Goal: Task Accomplishment & Management: Complete application form

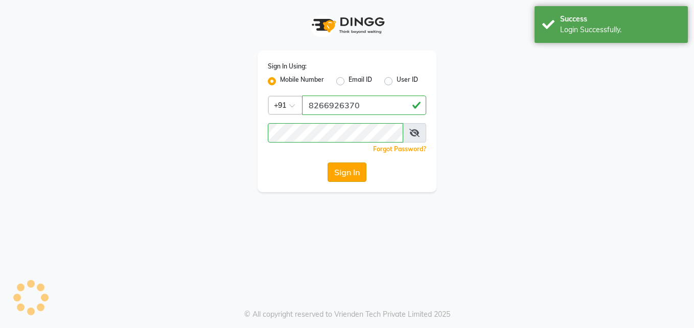
select select "service"
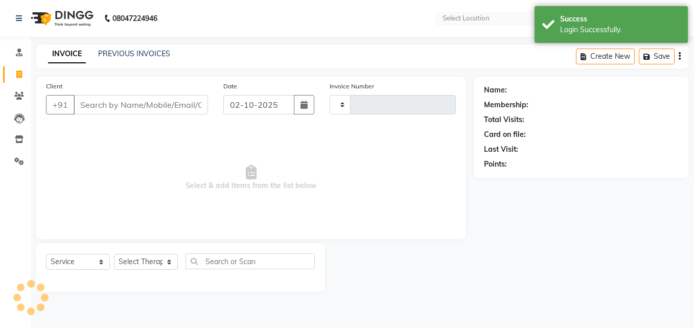
type input "0144"
select select "en"
select select "3496"
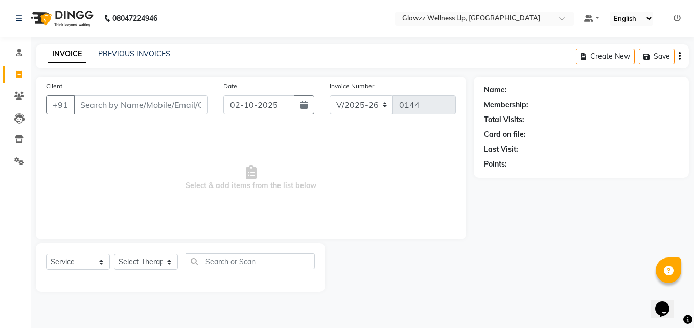
click at [118, 105] on input "Client" at bounding box center [141, 104] width 134 height 19
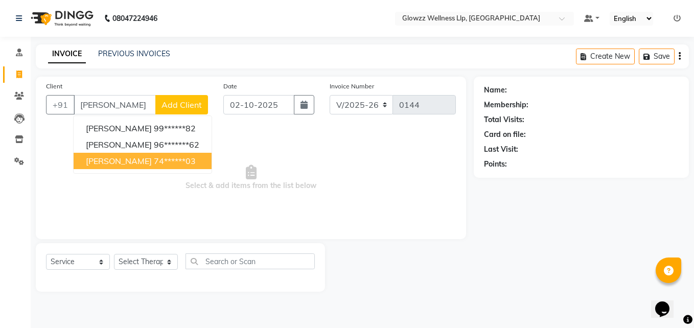
click at [155, 155] on button "[PERSON_NAME] 74******03" at bounding box center [143, 161] width 138 height 16
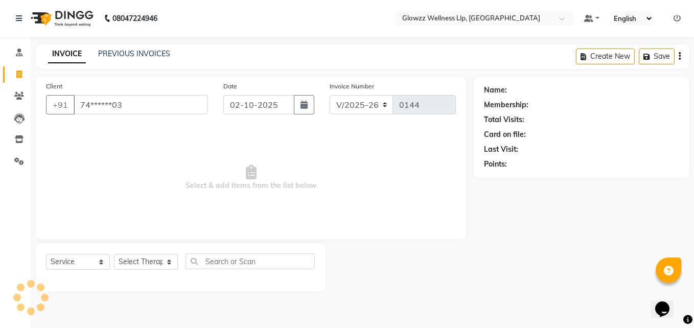
type input "74******03"
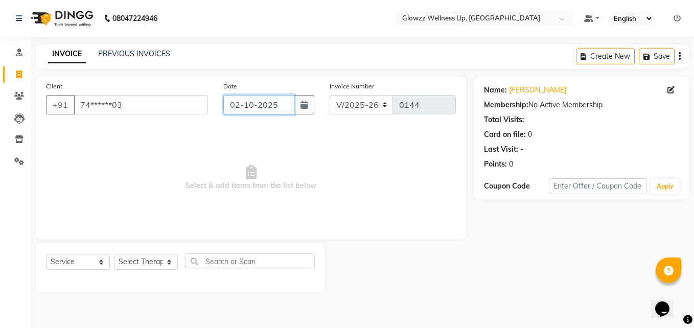
click at [246, 105] on input "02-10-2025" at bounding box center [258, 104] width 71 height 19
select select "10"
select select "2025"
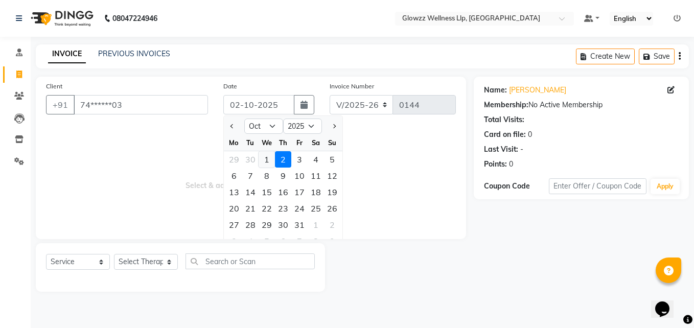
click at [272, 159] on div "1" at bounding box center [267, 159] width 16 height 16
type input "01-10-2025"
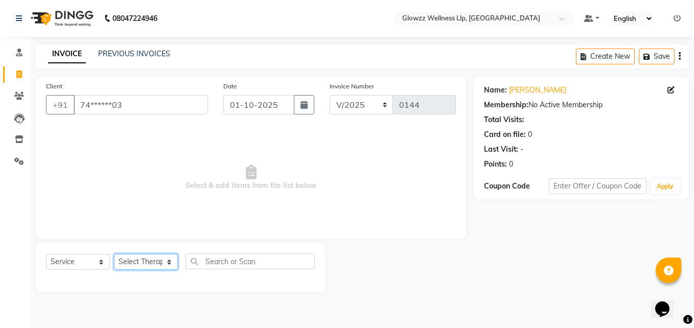
click at [130, 261] on select "Select Therapist [PERSON_NAME] Dr.[PERSON_NAME] [PERSON_NAME] [PERSON_NAME]" at bounding box center [146, 262] width 64 height 16
select select "15968"
click at [114, 254] on select "Select Therapist [PERSON_NAME] Dr.[PERSON_NAME] [PERSON_NAME] [PERSON_NAME]" at bounding box center [146, 262] width 64 height 16
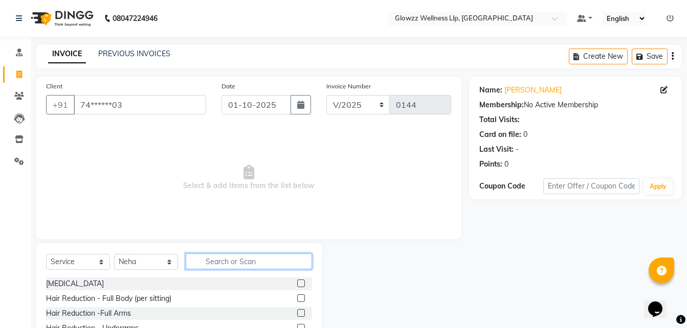
click at [254, 263] on input "text" at bounding box center [249, 262] width 126 height 16
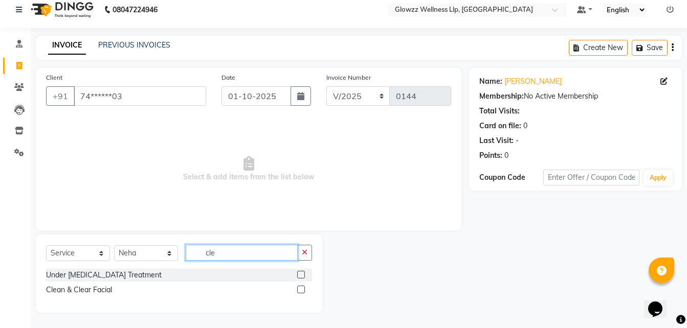
scroll to position [9, 0]
type input "cle"
click at [301, 288] on label at bounding box center [301, 290] width 8 height 8
click at [301, 288] on input "checkbox" at bounding box center [300, 290] width 7 height 7
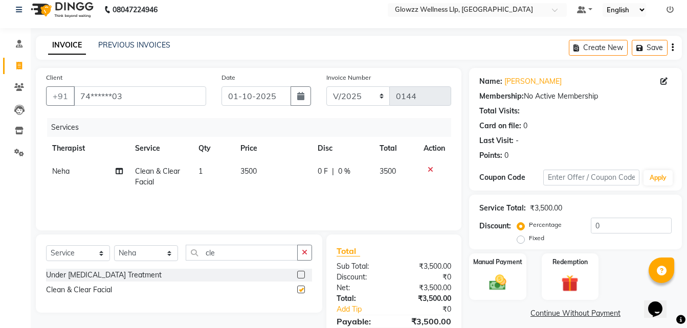
checkbox input "false"
click at [428, 168] on icon at bounding box center [430, 169] width 6 height 7
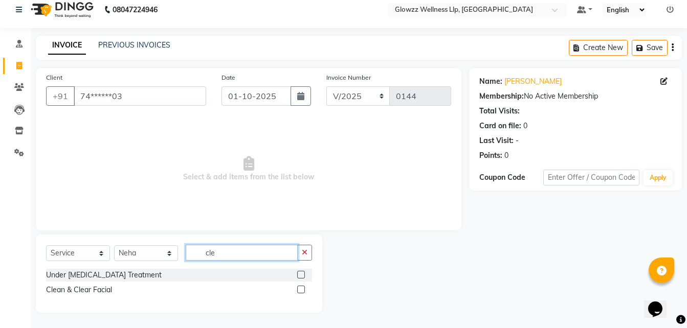
click at [263, 254] on input "cle" at bounding box center [242, 253] width 112 height 16
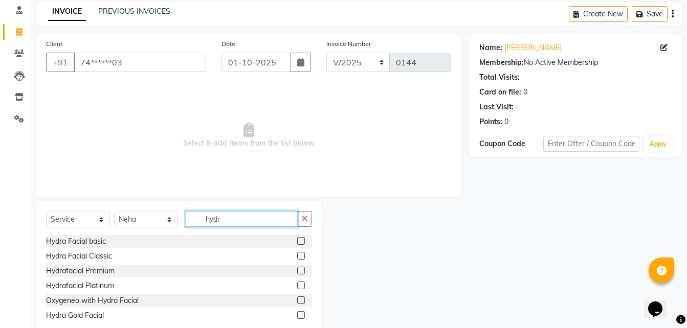
scroll to position [60, 0]
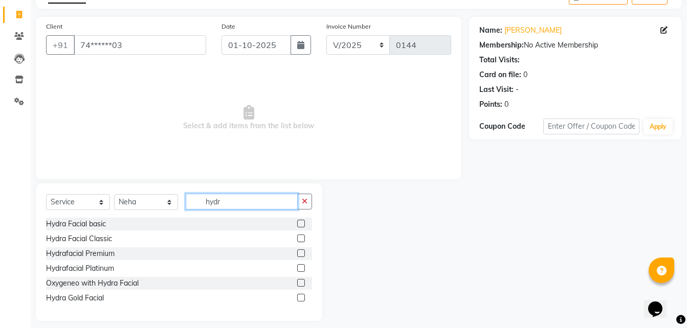
type input "hydr"
click at [302, 297] on label at bounding box center [301, 298] width 8 height 8
click at [302, 297] on input "checkbox" at bounding box center [300, 298] width 7 height 7
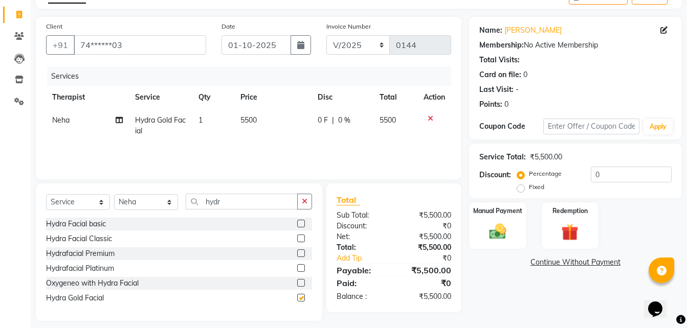
checkbox input "false"
click at [299, 271] on label at bounding box center [301, 268] width 8 height 8
click at [299, 271] on input "checkbox" at bounding box center [300, 268] width 7 height 7
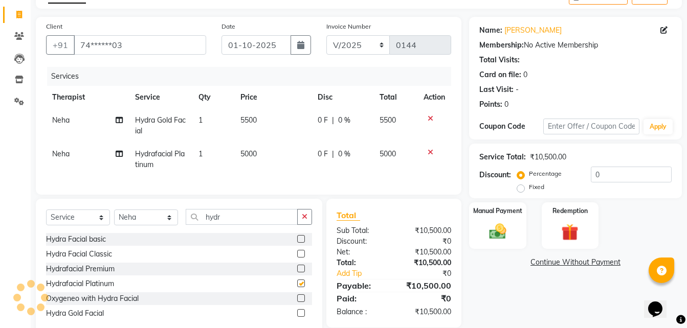
checkbox input "false"
click at [300, 302] on label at bounding box center [301, 299] width 8 height 8
click at [300, 302] on input "checkbox" at bounding box center [300, 299] width 7 height 7
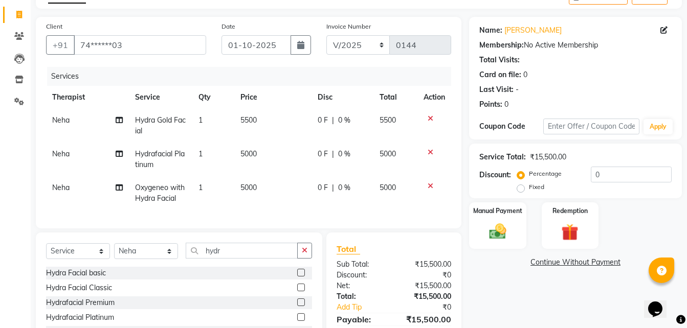
checkbox input "false"
click at [300, 291] on label at bounding box center [301, 288] width 8 height 8
click at [300, 291] on input "checkbox" at bounding box center [300, 288] width 7 height 7
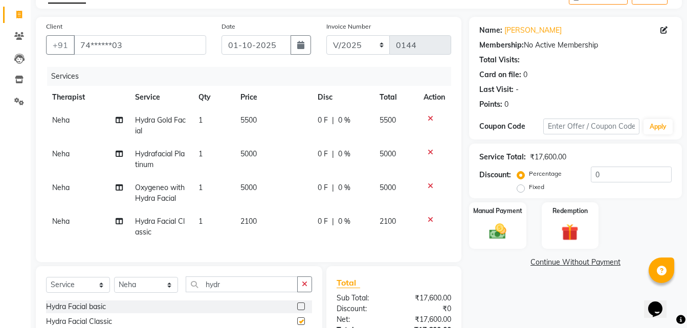
checkbox input "false"
click at [431, 154] on icon at bounding box center [430, 152] width 6 height 7
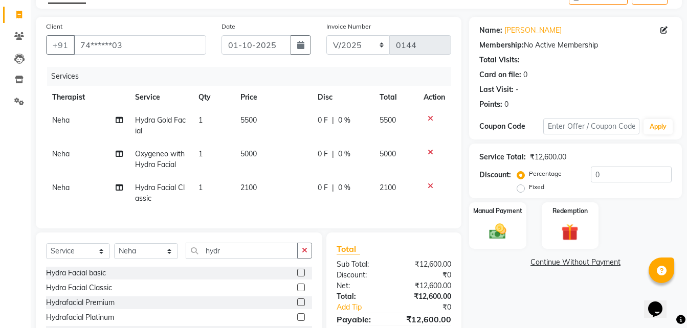
click at [427, 186] on icon at bounding box center [430, 186] width 6 height 7
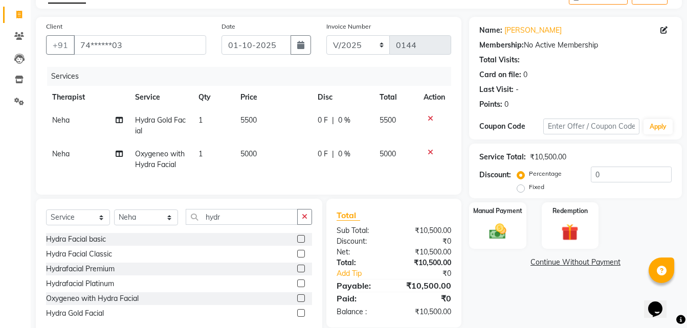
scroll to position [91, 0]
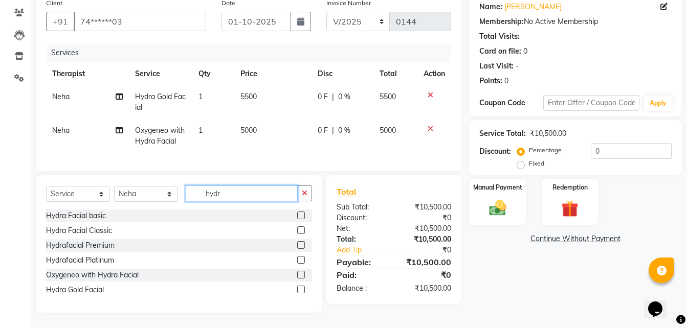
click at [229, 195] on input "hydr" at bounding box center [242, 194] width 112 height 16
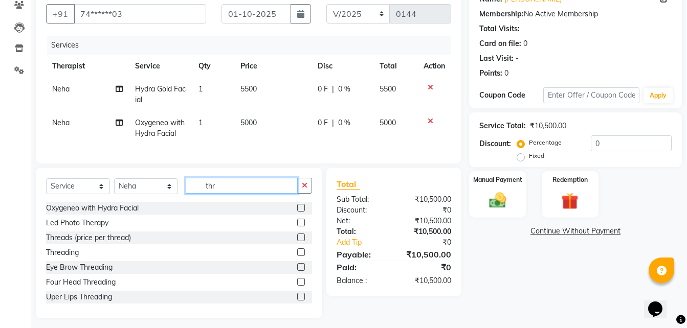
scroll to position [82, 0]
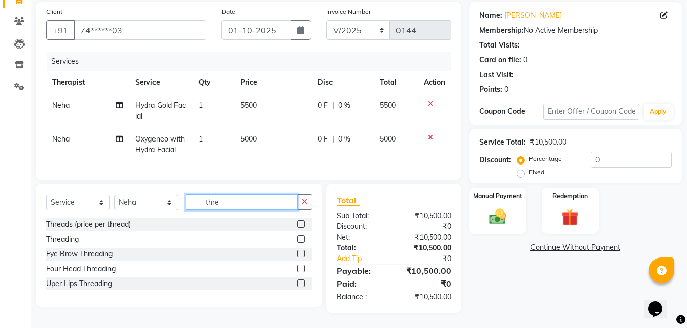
type input "thre"
click at [300, 282] on label at bounding box center [301, 284] width 8 height 8
click at [300, 282] on input "checkbox" at bounding box center [300, 284] width 7 height 7
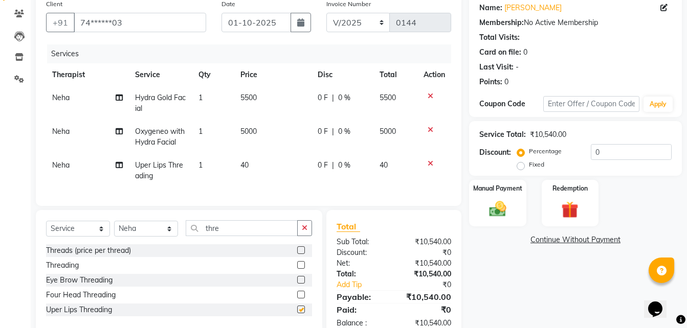
checkbox input "false"
click at [301, 269] on label at bounding box center [301, 265] width 8 height 8
click at [301, 269] on input "checkbox" at bounding box center [300, 265] width 7 height 7
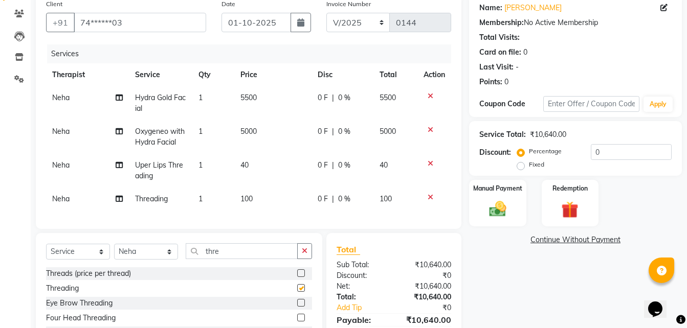
checkbox input "false"
click at [429, 165] on icon at bounding box center [430, 163] width 6 height 7
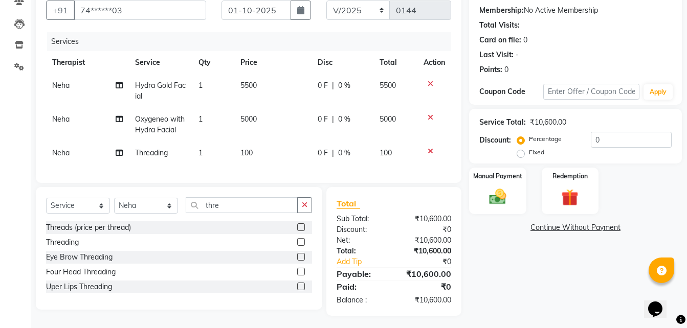
scroll to position [105, 0]
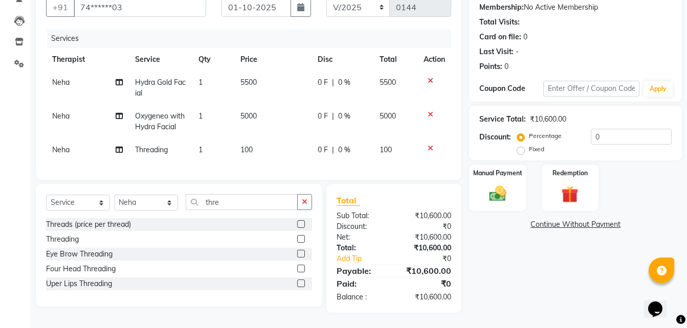
click at [301, 253] on label at bounding box center [301, 254] width 8 height 8
click at [301, 253] on input "checkbox" at bounding box center [300, 254] width 7 height 7
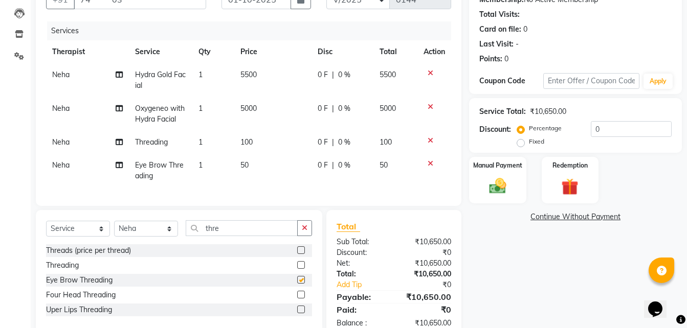
checkbox input "false"
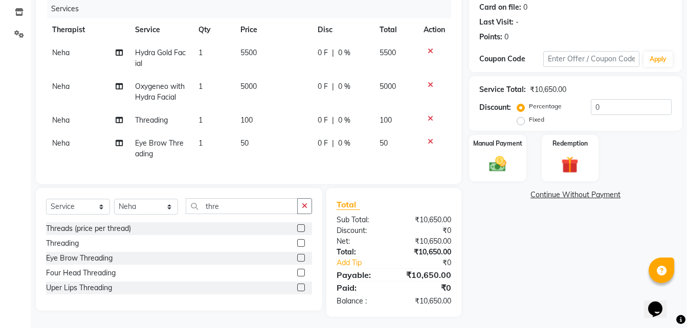
scroll to position [139, 0]
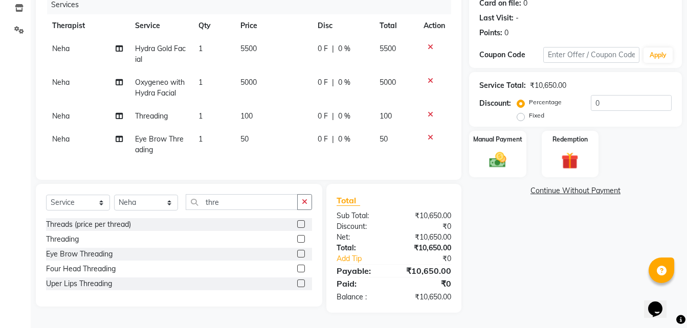
click at [301, 268] on label at bounding box center [301, 269] width 8 height 8
click at [301, 268] on input "checkbox" at bounding box center [300, 269] width 7 height 7
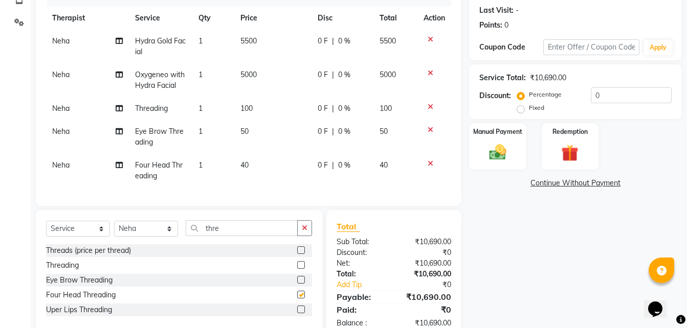
checkbox input "false"
click at [300, 269] on label at bounding box center [301, 265] width 8 height 8
click at [300, 269] on input "checkbox" at bounding box center [300, 265] width 7 height 7
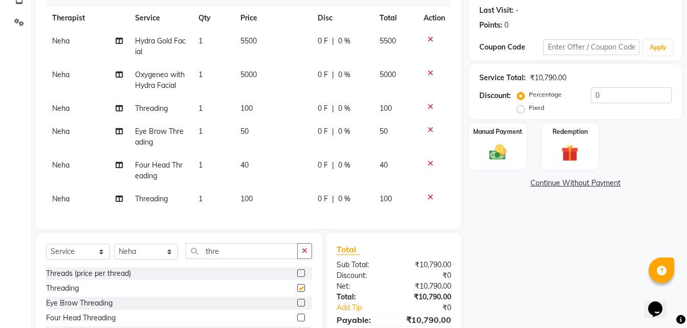
checkbox input "false"
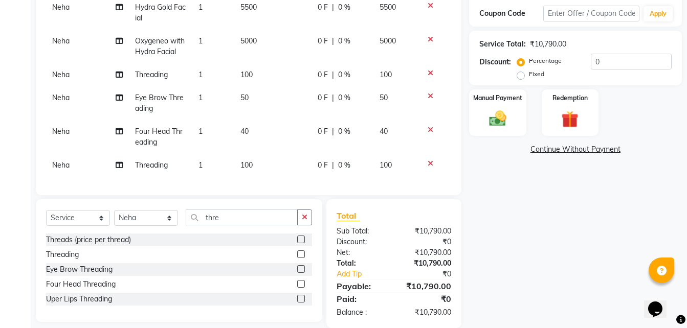
scroll to position [190, 0]
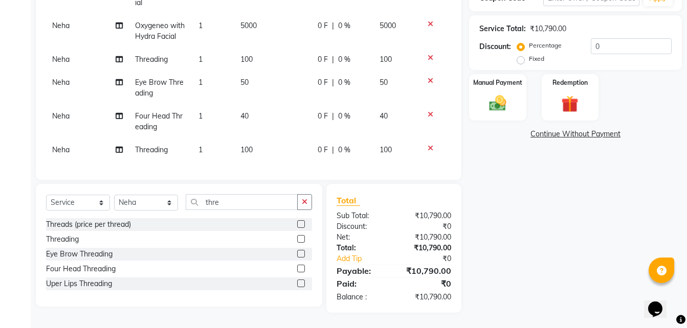
click at [529, 56] on label "Fixed" at bounding box center [536, 58] width 15 height 9
click at [521, 56] on input "Fixed" at bounding box center [522, 58] width 7 height 7
radio input "true"
drag, startPoint x: 596, startPoint y: 47, endPoint x: 585, endPoint y: 46, distance: 11.3
click at [585, 46] on div "Percentage Fixed 0" at bounding box center [595, 52] width 152 height 28
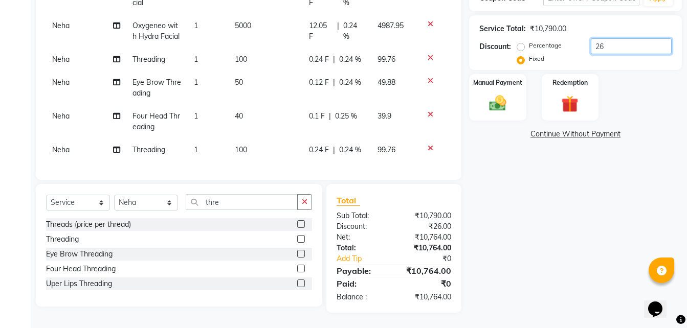
scroll to position [196, 0]
type input "26"
click at [509, 97] on img at bounding box center [497, 103] width 29 height 20
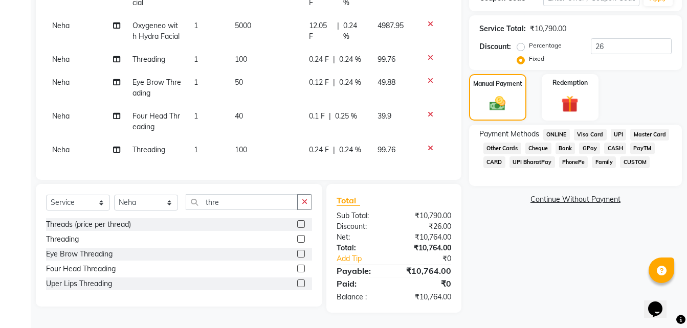
click at [618, 129] on span "UPI" at bounding box center [618, 135] width 16 height 12
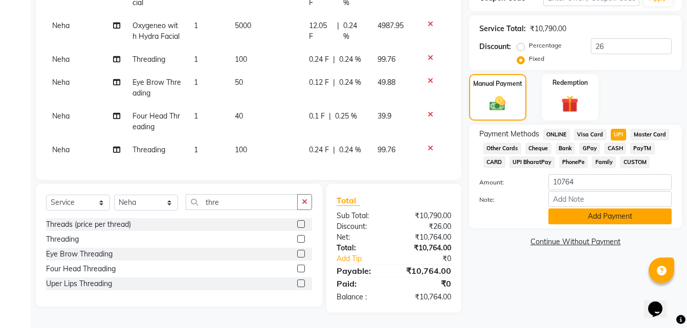
click at [583, 209] on button "Add Payment" at bounding box center [609, 217] width 123 height 16
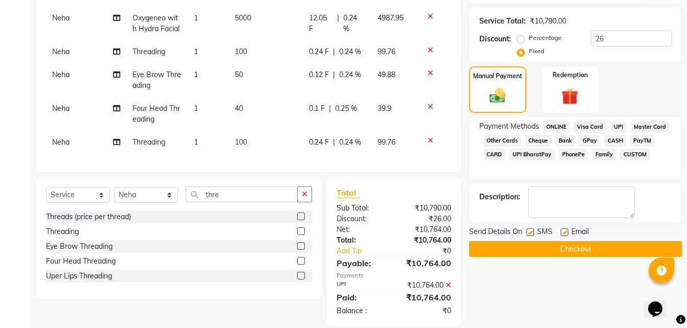
click at [566, 231] on label at bounding box center [564, 233] width 8 height 8
click at [566, 231] on input "checkbox" at bounding box center [563, 233] width 7 height 7
checkbox input "false"
click at [530, 233] on label at bounding box center [530, 233] width 8 height 8
click at [530, 233] on input "checkbox" at bounding box center [529, 233] width 7 height 7
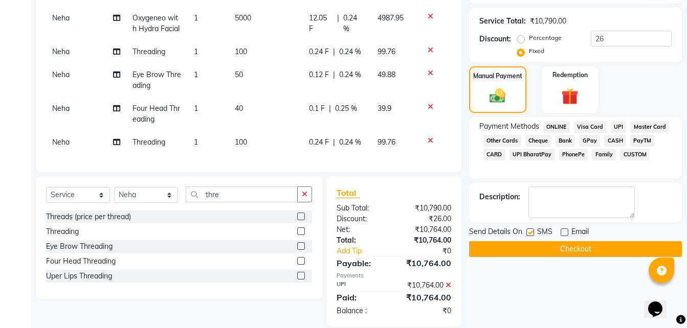
checkbox input "false"
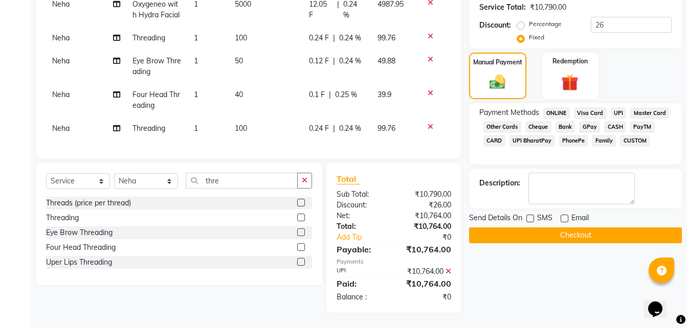
click at [581, 228] on button "Checkout" at bounding box center [575, 236] width 213 height 16
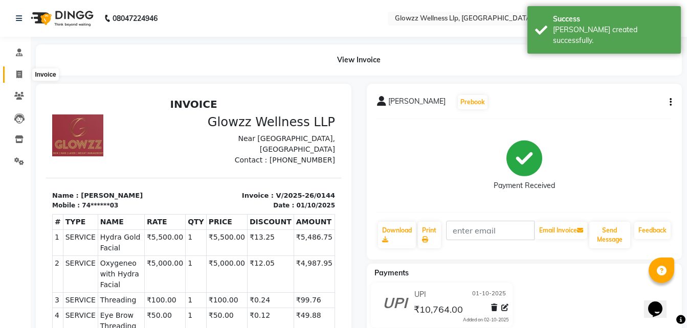
click at [21, 73] on icon at bounding box center [19, 75] width 6 height 8
select select "service"
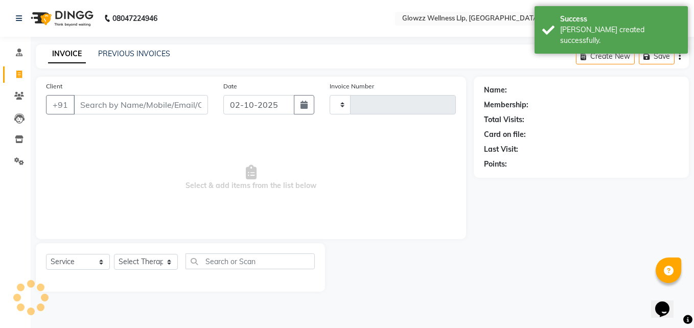
type input "0145"
select select "3496"
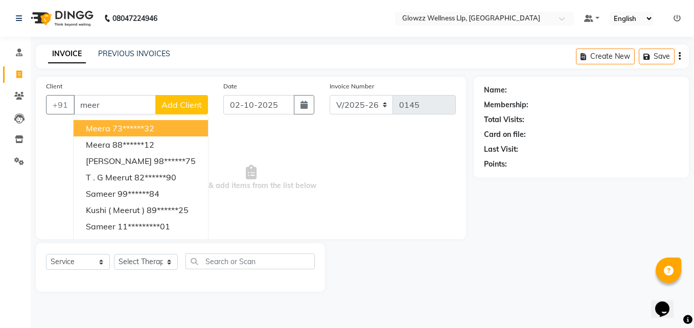
click at [173, 130] on button "Meera 73******32" at bounding box center [141, 128] width 134 height 16
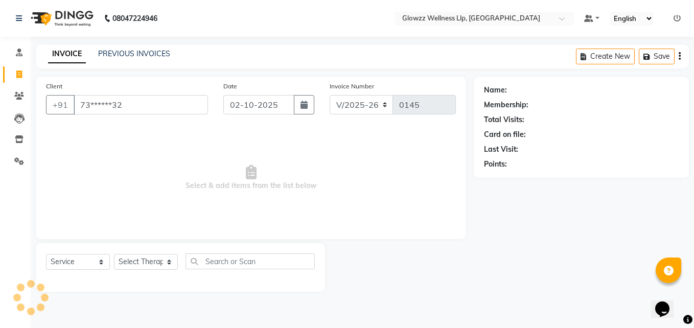
type input "73******32"
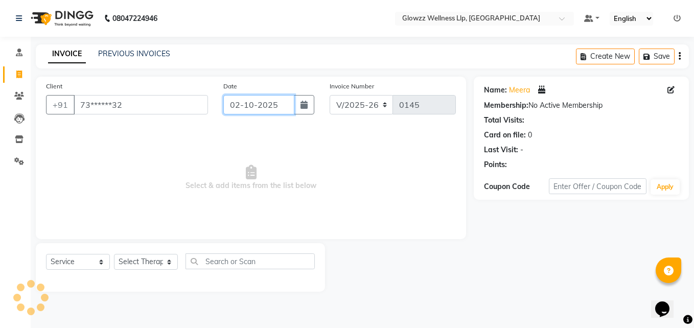
click at [247, 103] on input "02-10-2025" at bounding box center [258, 104] width 71 height 19
select select "10"
select select "2025"
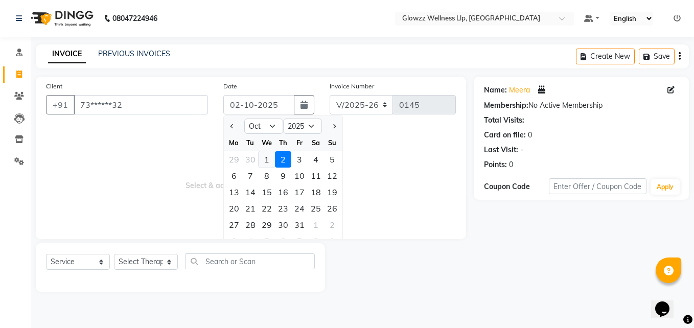
click at [264, 156] on div "1" at bounding box center [267, 159] width 16 height 16
type input "01-10-2025"
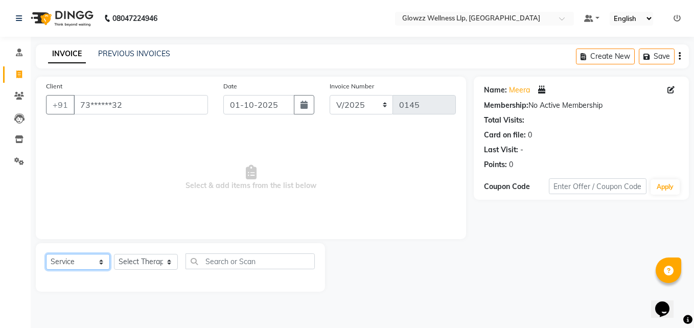
click at [88, 264] on select "Select Service Product Membership Package Voucher Prepaid Gift Card" at bounding box center [78, 262] width 64 height 16
click at [130, 265] on select "Select Therapist [PERSON_NAME] Dr.[PERSON_NAME] [PERSON_NAME] [PERSON_NAME]" at bounding box center [146, 262] width 64 height 16
select select "72318"
click at [114, 254] on select "Select Therapist [PERSON_NAME] Dr.[PERSON_NAME] [PERSON_NAME] [PERSON_NAME]" at bounding box center [146, 262] width 64 height 16
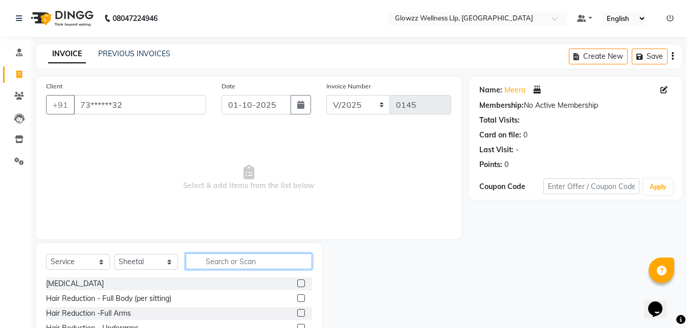
click at [219, 263] on input "text" at bounding box center [249, 262] width 126 height 16
type input "hyd"
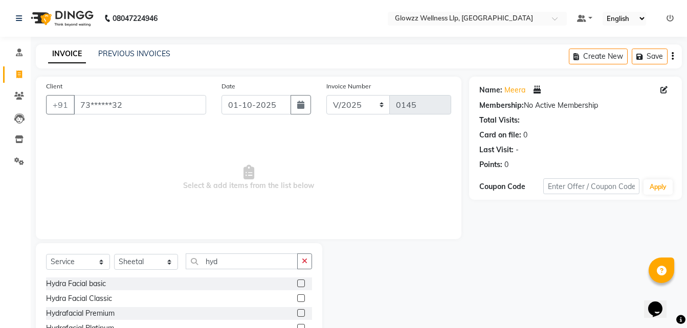
click at [300, 281] on label at bounding box center [301, 284] width 8 height 8
click at [300, 281] on input "checkbox" at bounding box center [300, 284] width 7 height 7
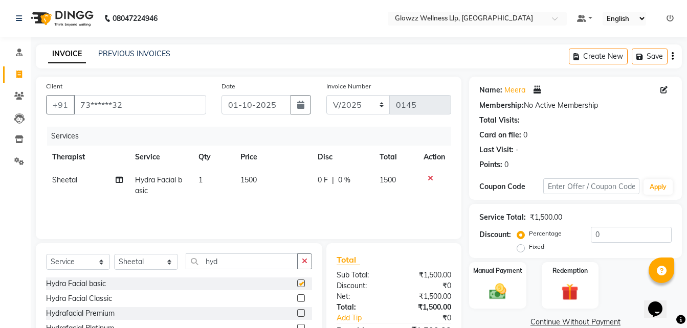
checkbox input "false"
click at [243, 267] on input "hyd" at bounding box center [242, 262] width 112 height 16
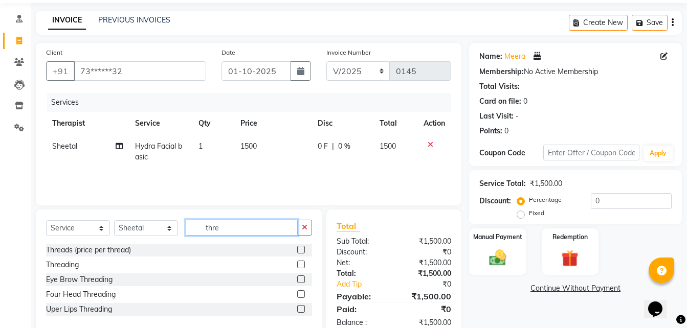
scroll to position [51, 0]
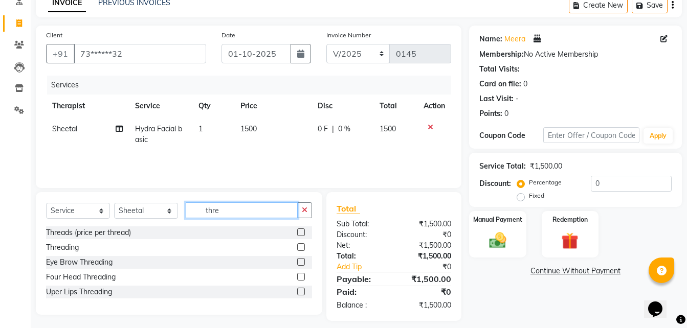
type input "thre"
click at [300, 290] on label at bounding box center [301, 292] width 8 height 8
click at [300, 290] on input "checkbox" at bounding box center [300, 292] width 7 height 7
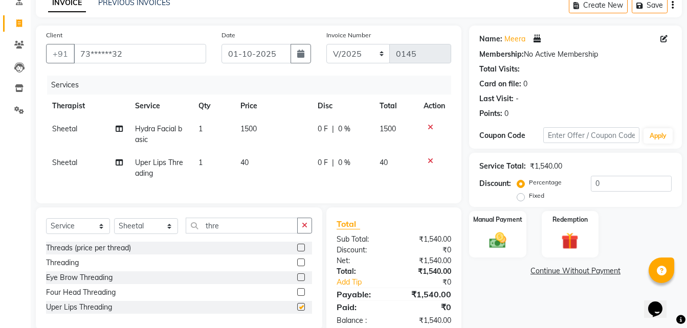
checkbox input "false"
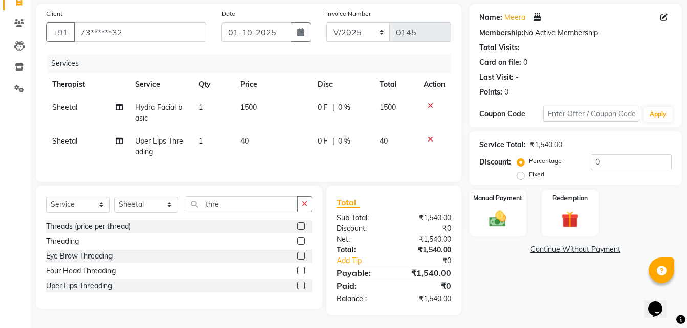
scroll to position [82, 0]
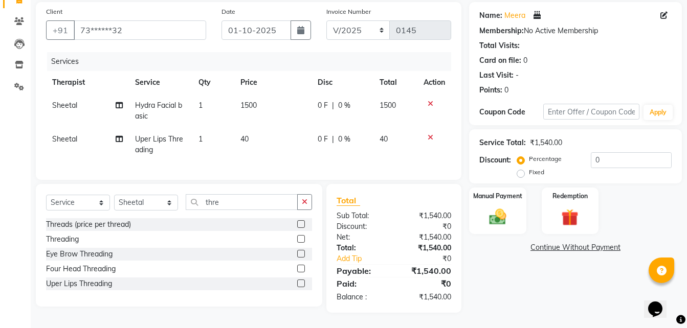
click at [540, 168] on label "Fixed" at bounding box center [536, 172] width 15 height 9
click at [526, 169] on input "Fixed" at bounding box center [522, 172] width 7 height 7
radio input "true"
drag, startPoint x: 610, startPoint y: 154, endPoint x: 580, endPoint y: 154, distance: 30.2
click at [580, 154] on div "Percentage Fixed 0" at bounding box center [595, 166] width 152 height 28
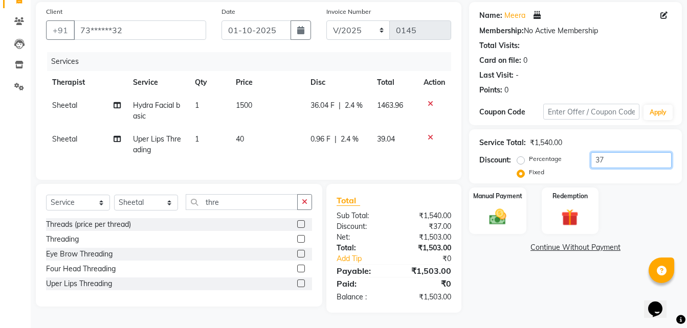
type input "37"
click at [465, 179] on div "Client +91 73******32 Date [DATE] Invoice Number V/2025 V/[PHONE_NUMBER] Servic…" at bounding box center [248, 157] width 441 height 311
click at [505, 208] on img at bounding box center [497, 217] width 29 height 20
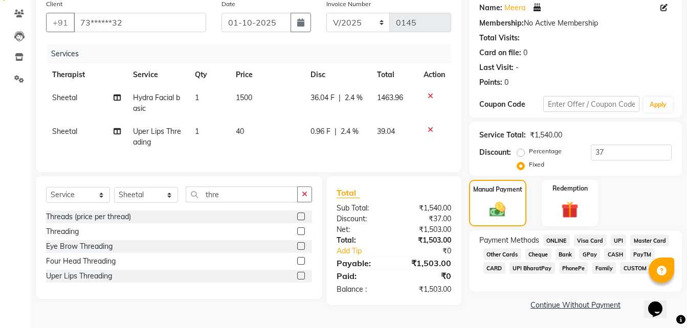
click at [620, 240] on span "UPI" at bounding box center [618, 241] width 16 height 12
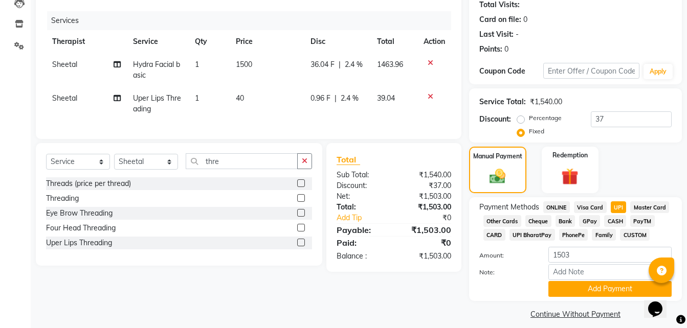
scroll to position [125, 0]
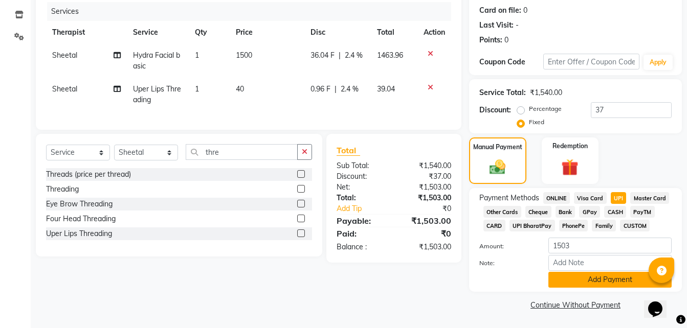
click at [582, 281] on button "Add Payment" at bounding box center [609, 280] width 123 height 16
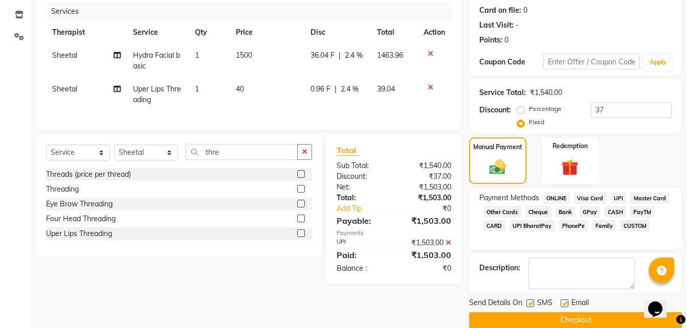
click at [561, 300] on label at bounding box center [564, 304] width 8 height 8
click at [561, 301] on input "checkbox" at bounding box center [563, 304] width 7 height 7
checkbox input "false"
click at [531, 303] on label at bounding box center [530, 304] width 8 height 8
click at [531, 303] on input "checkbox" at bounding box center [529, 304] width 7 height 7
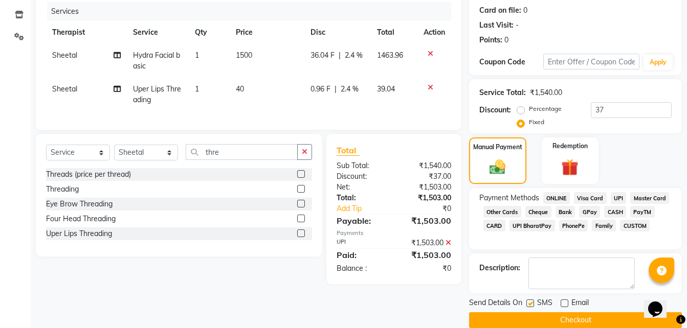
checkbox input "false"
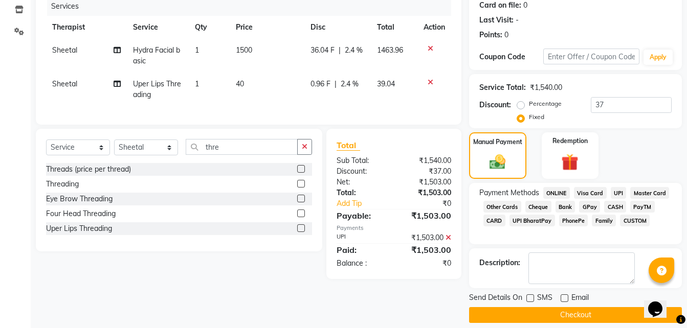
scroll to position [140, 0]
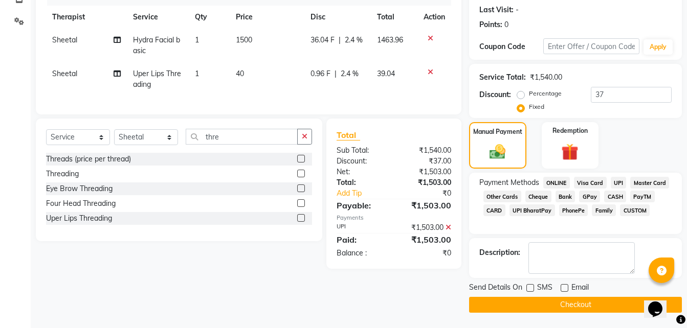
click at [546, 304] on button "Checkout" at bounding box center [575, 305] width 213 height 16
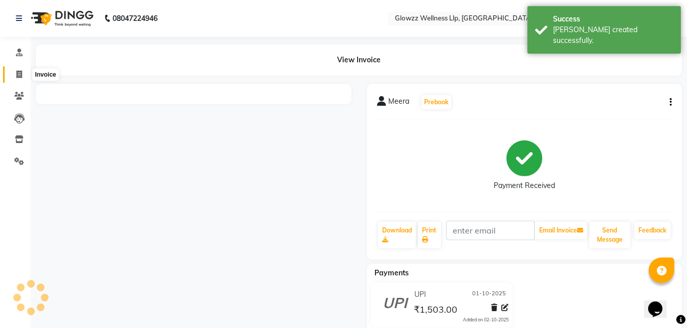
drag, startPoint x: 18, startPoint y: 72, endPoint x: 30, endPoint y: 72, distance: 11.8
click at [18, 72] on icon at bounding box center [19, 75] width 6 height 8
select select "service"
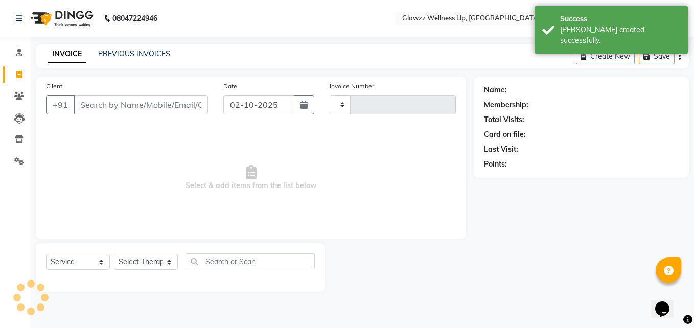
type input "0146"
select select "3496"
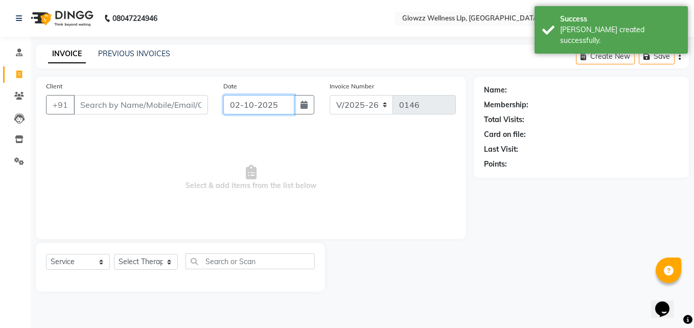
click at [255, 101] on input "02-10-2025" at bounding box center [258, 104] width 71 height 19
select select "10"
select select "2025"
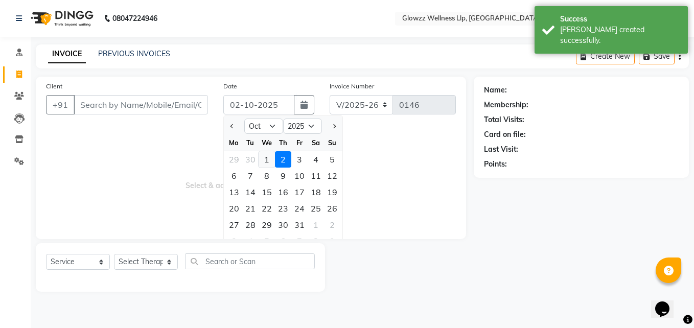
click at [266, 157] on div "1" at bounding box center [267, 159] width 16 height 16
type input "01-10-2025"
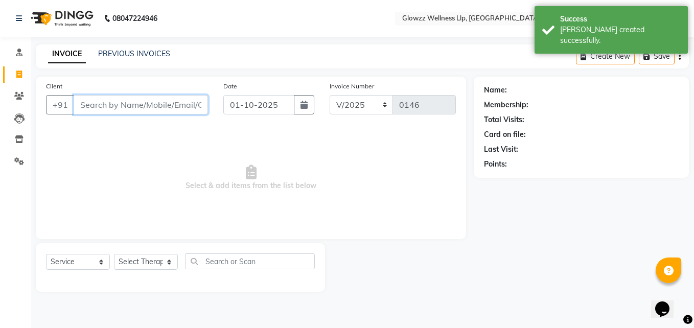
click at [122, 103] on input "Client" at bounding box center [141, 104] width 134 height 19
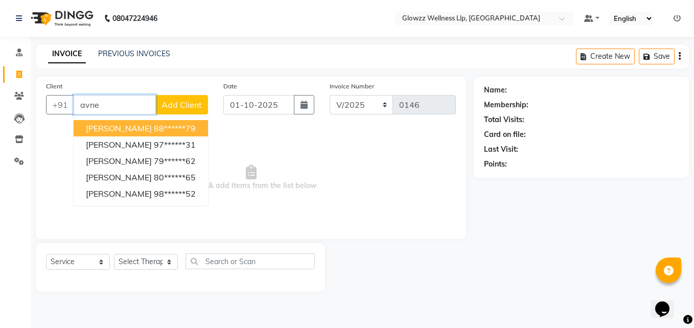
click at [154, 127] on ngb-highlight "88******79" at bounding box center [175, 128] width 42 height 10
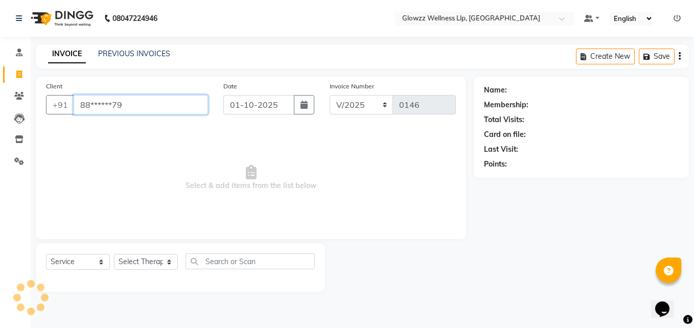
type input "88******79"
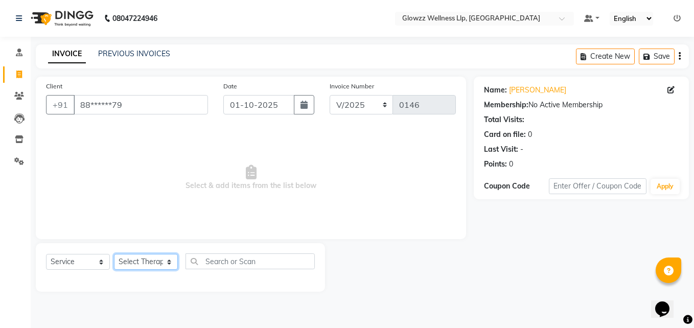
click at [145, 260] on select "Select Therapist [PERSON_NAME] Dr.[PERSON_NAME] [PERSON_NAME] [PERSON_NAME]" at bounding box center [146, 262] width 64 height 16
select select "72318"
click at [114, 254] on select "Select Therapist [PERSON_NAME] Dr.[PERSON_NAME] [PERSON_NAME] [PERSON_NAME]" at bounding box center [146, 262] width 64 height 16
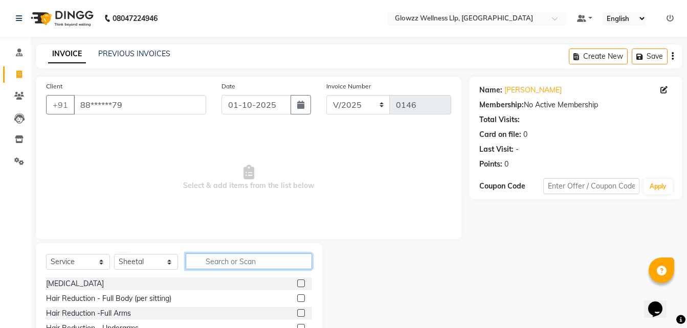
click at [221, 261] on input "text" at bounding box center [249, 262] width 126 height 16
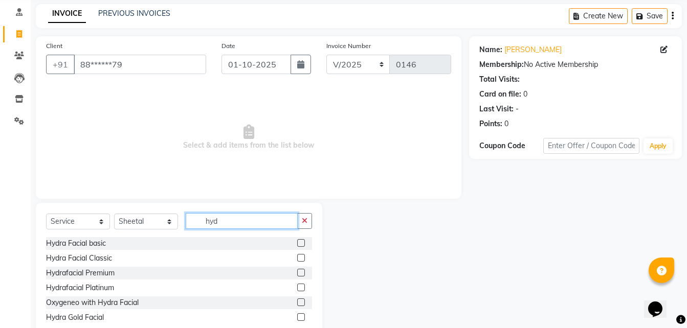
scroll to position [51, 0]
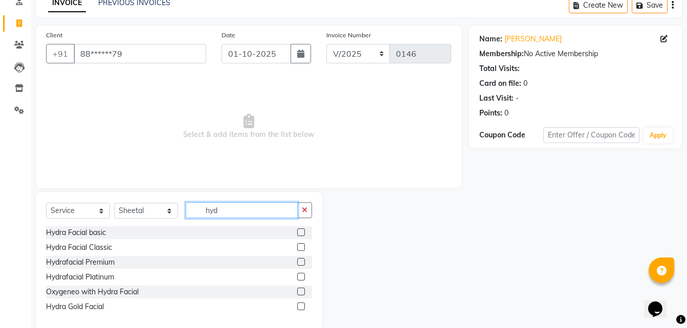
type input "hyd"
click at [299, 261] on label at bounding box center [301, 262] width 8 height 8
click at [299, 261] on input "checkbox" at bounding box center [300, 262] width 7 height 7
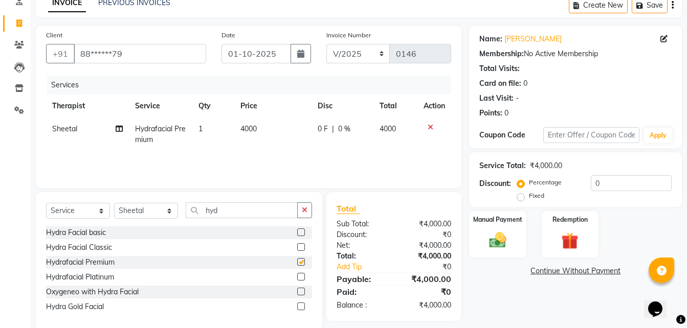
checkbox input "false"
click at [301, 274] on label at bounding box center [301, 277] width 8 height 8
click at [301, 274] on input "checkbox" at bounding box center [300, 277] width 7 height 7
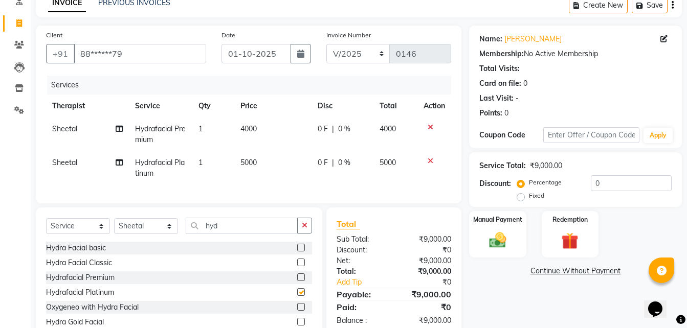
checkbox input "false"
click at [431, 125] on icon at bounding box center [430, 127] width 6 height 7
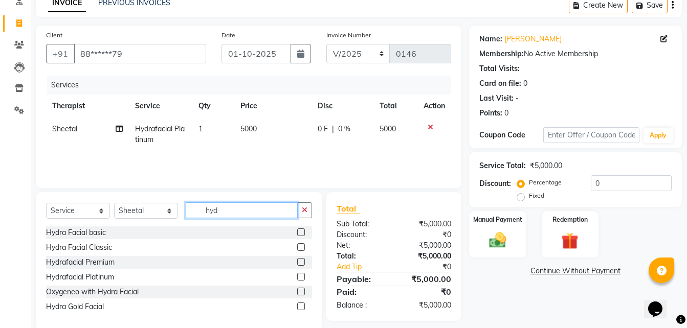
click at [229, 213] on input "hyd" at bounding box center [242, 210] width 112 height 16
type input "thr"
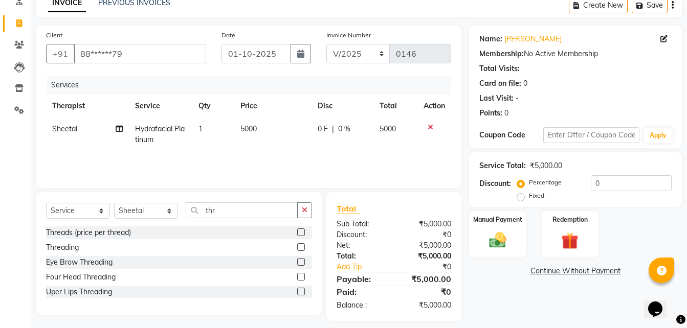
click at [300, 287] on div at bounding box center [304, 292] width 15 height 13
click at [299, 289] on label at bounding box center [301, 292] width 8 height 8
click at [299, 289] on input "checkbox" at bounding box center [300, 292] width 7 height 7
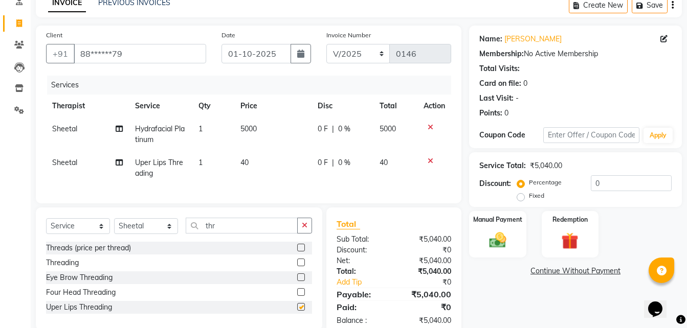
checkbox input "false"
click at [527, 195] on div "Fixed" at bounding box center [531, 196] width 25 height 12
click at [529, 197] on label "Fixed" at bounding box center [536, 195] width 15 height 9
click at [521, 197] on input "Fixed" at bounding box center [522, 195] width 7 height 7
radio input "true"
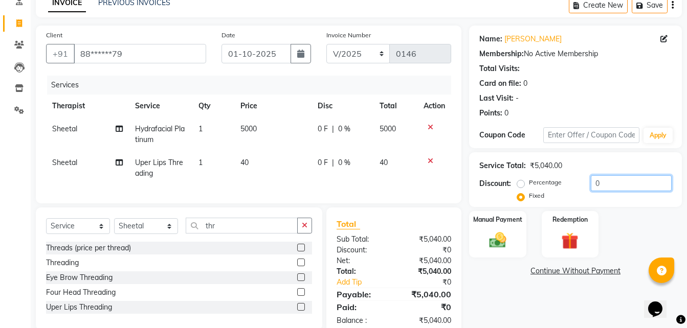
drag, startPoint x: 604, startPoint y: 186, endPoint x: 577, endPoint y: 184, distance: 27.2
click at [577, 184] on div "Percentage Fixed 0" at bounding box center [595, 189] width 152 height 28
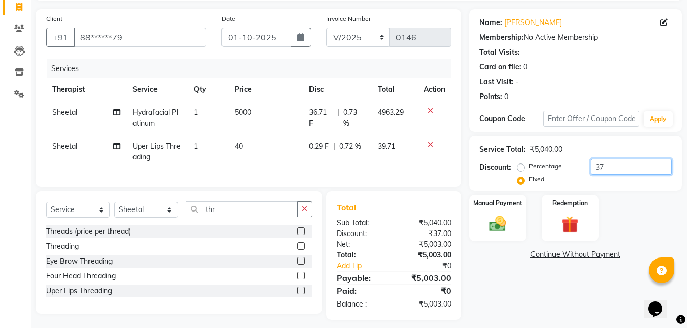
scroll to position [82, 0]
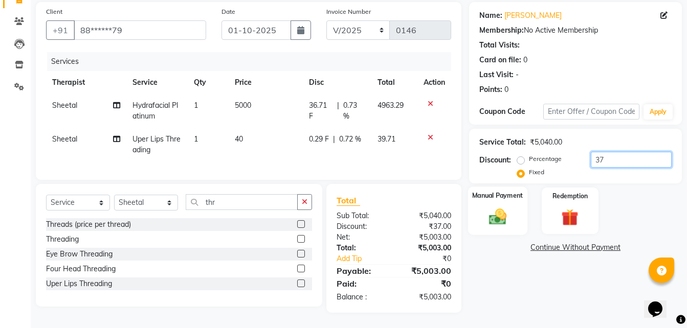
type input "37"
click at [511, 207] on img at bounding box center [497, 217] width 29 height 20
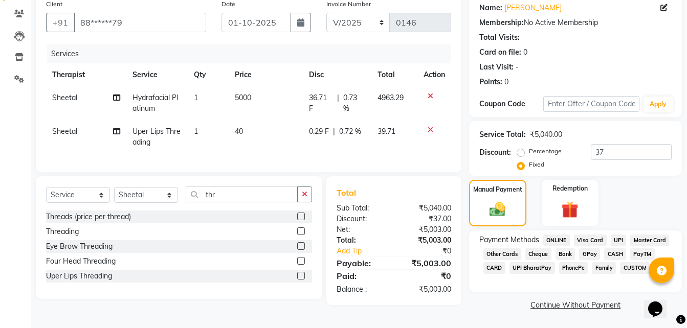
click at [615, 239] on span "UPI" at bounding box center [618, 241] width 16 height 12
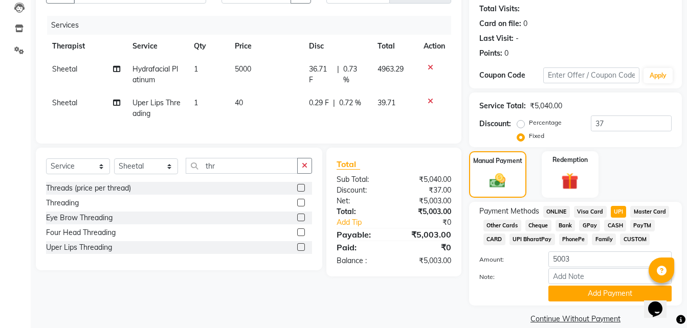
scroll to position [125, 0]
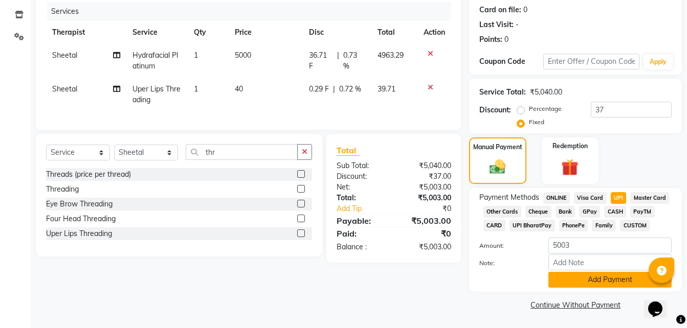
click at [587, 278] on button "Add Payment" at bounding box center [609, 280] width 123 height 16
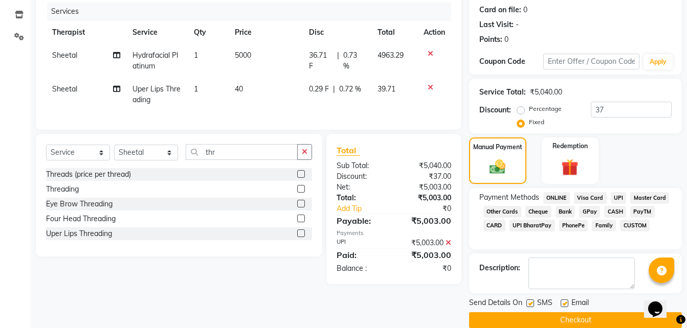
drag, startPoint x: 565, startPoint y: 300, endPoint x: 556, endPoint y: 301, distance: 9.2
click at [564, 300] on label at bounding box center [564, 304] width 8 height 8
click at [564, 301] on input "checkbox" at bounding box center [563, 304] width 7 height 7
checkbox input "false"
click at [532, 302] on label at bounding box center [530, 304] width 8 height 8
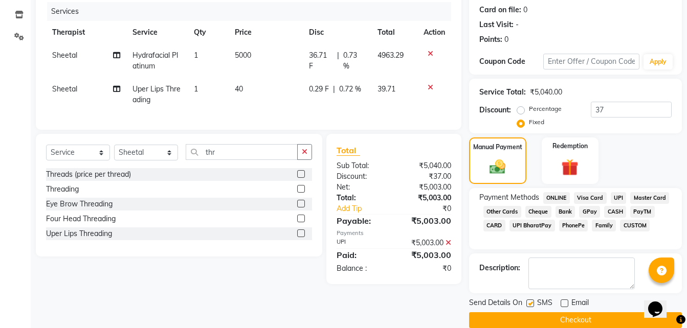
click at [532, 302] on input "checkbox" at bounding box center [529, 304] width 7 height 7
checkbox input "false"
click at [580, 319] on button "Checkout" at bounding box center [575, 320] width 213 height 16
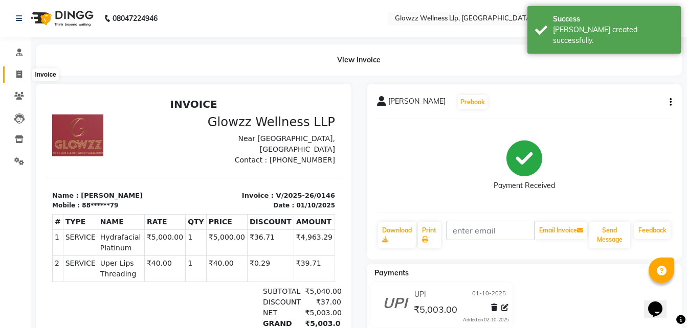
click at [18, 75] on icon at bounding box center [19, 75] width 6 height 8
select select "service"
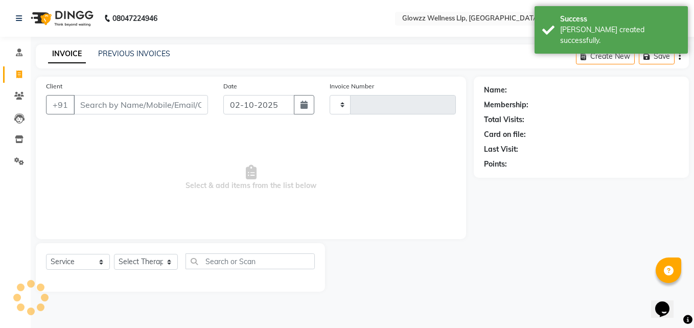
type input "0147"
select select "3496"
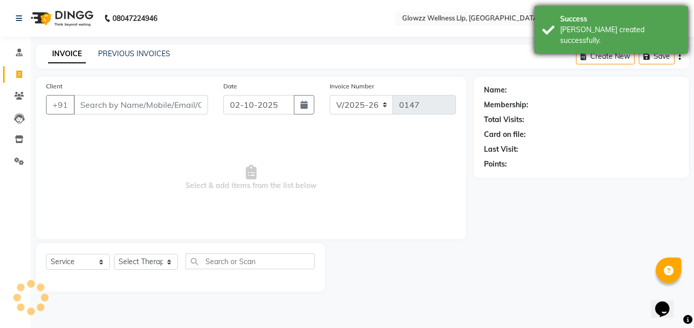
click at [620, 34] on div "[PERSON_NAME] created successfully." at bounding box center [620, 35] width 120 height 21
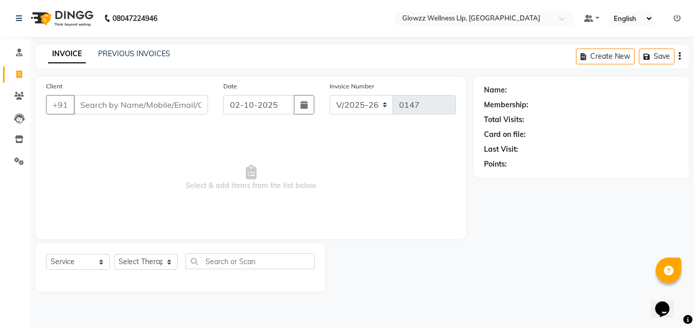
click at [681, 18] on icon at bounding box center [677, 18] width 7 height 7
